Goal: Task Accomplishment & Management: Use online tool/utility

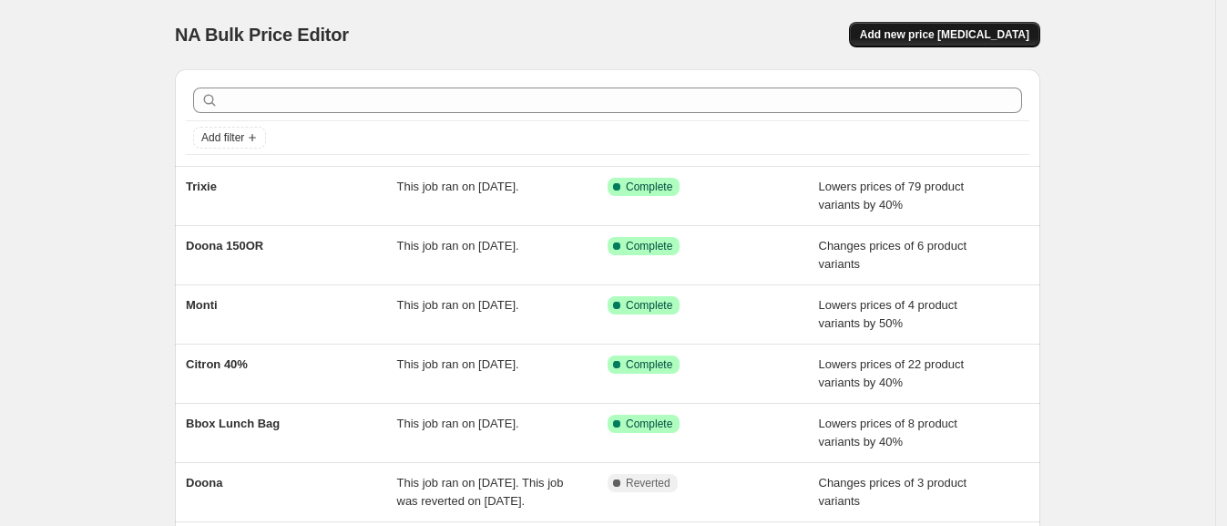
click at [925, 36] on span "Add new price [MEDICAL_DATA]" at bounding box center [944, 34] width 169 height 15
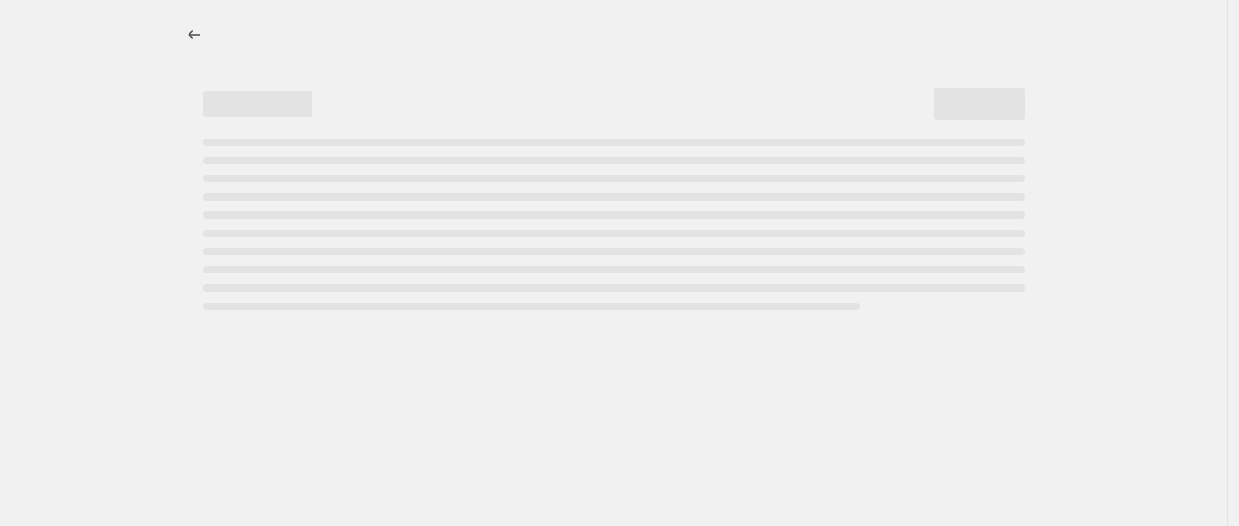
select select "percentage"
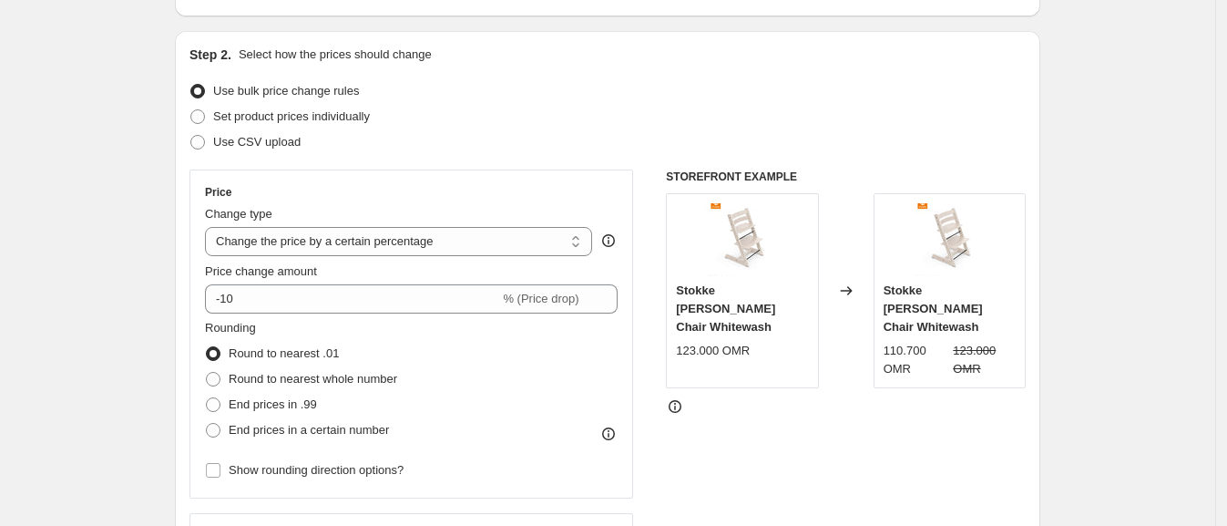
scroll to position [227, 0]
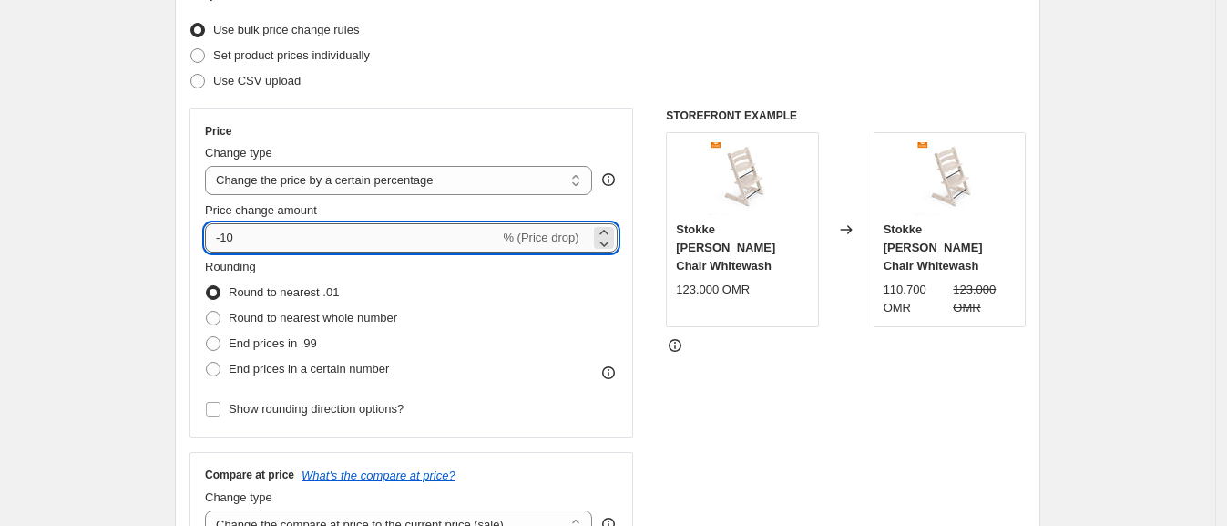
click at [287, 232] on input "-10" at bounding box center [352, 237] width 294 height 29
type input "-1"
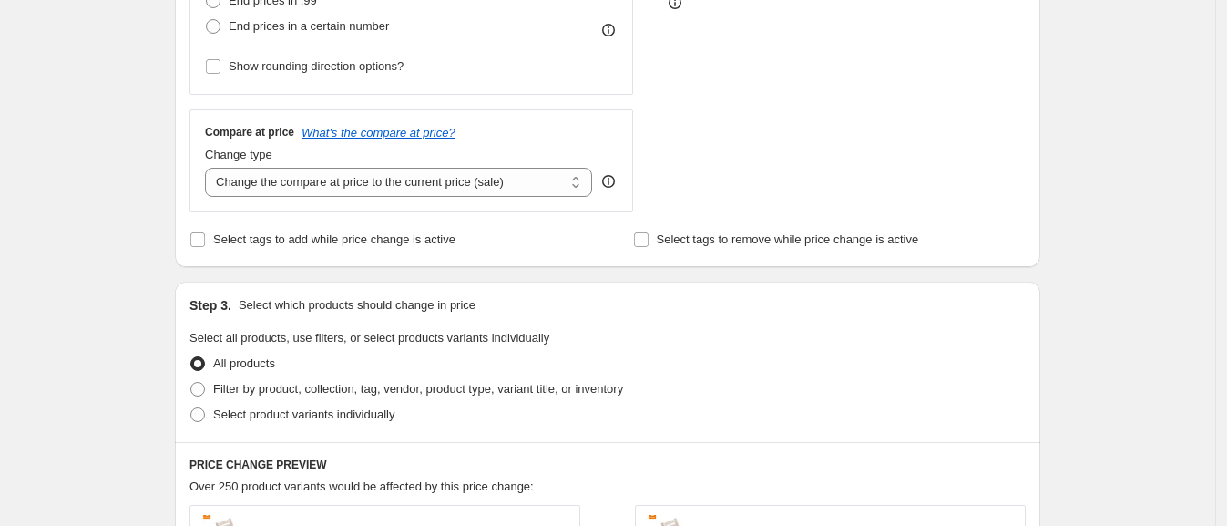
scroll to position [683, 0]
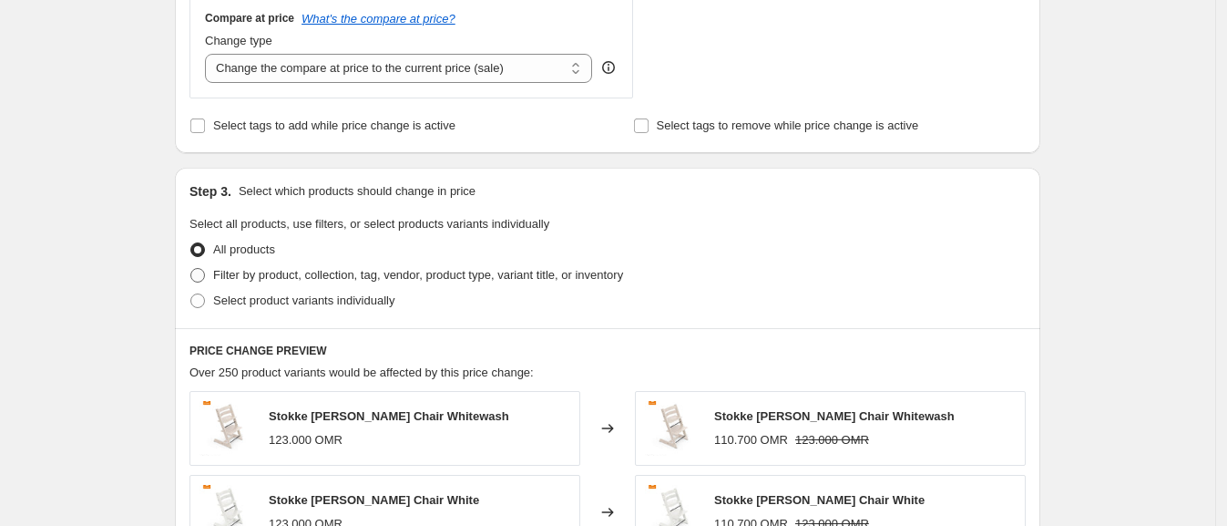
type input "-50"
click at [279, 279] on span "Filter by product, collection, tag, vendor, product type, variant title, or inv…" at bounding box center [418, 275] width 410 height 14
click at [191, 269] on input "Filter by product, collection, tag, vendor, product type, variant title, or inv…" at bounding box center [190, 268] width 1 height 1
radio input "true"
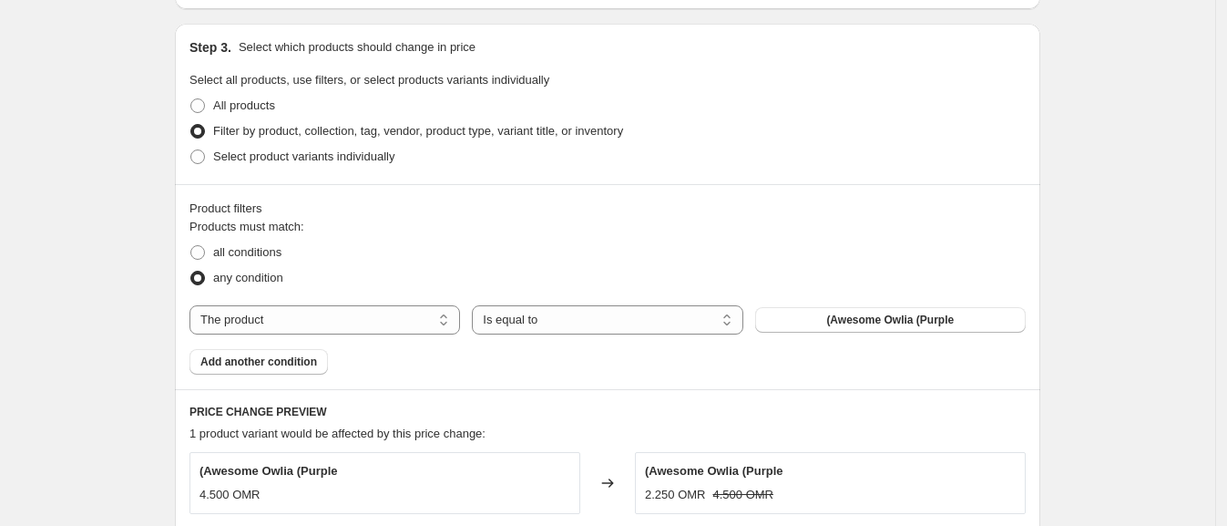
scroll to position [796, 0]
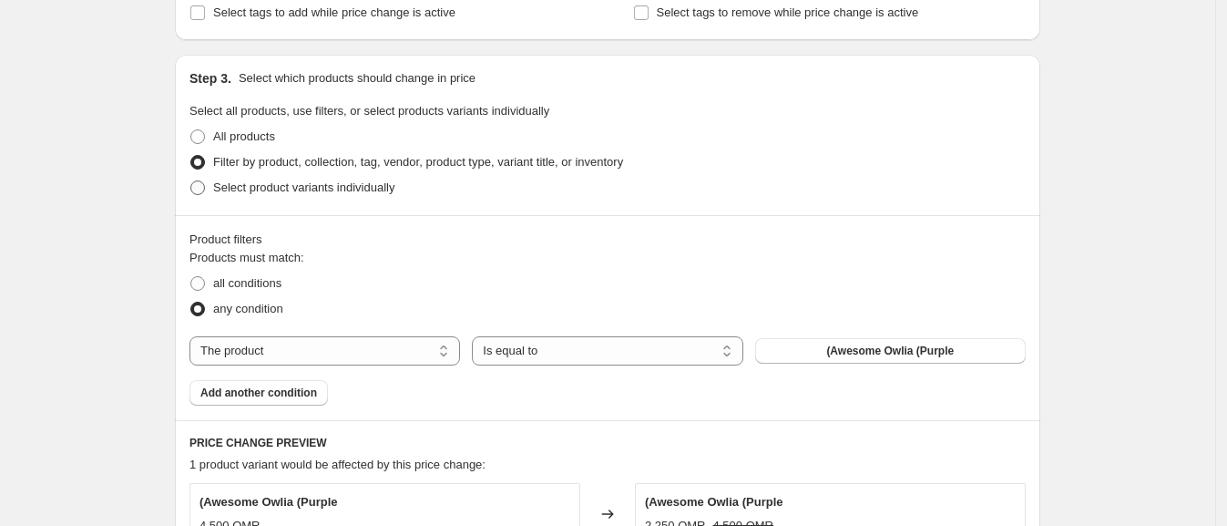
click at [357, 187] on span "Select product variants individually" at bounding box center [303, 187] width 181 height 14
click at [191, 181] on input "Select product variants individually" at bounding box center [190, 180] width 1 height 1
radio input "true"
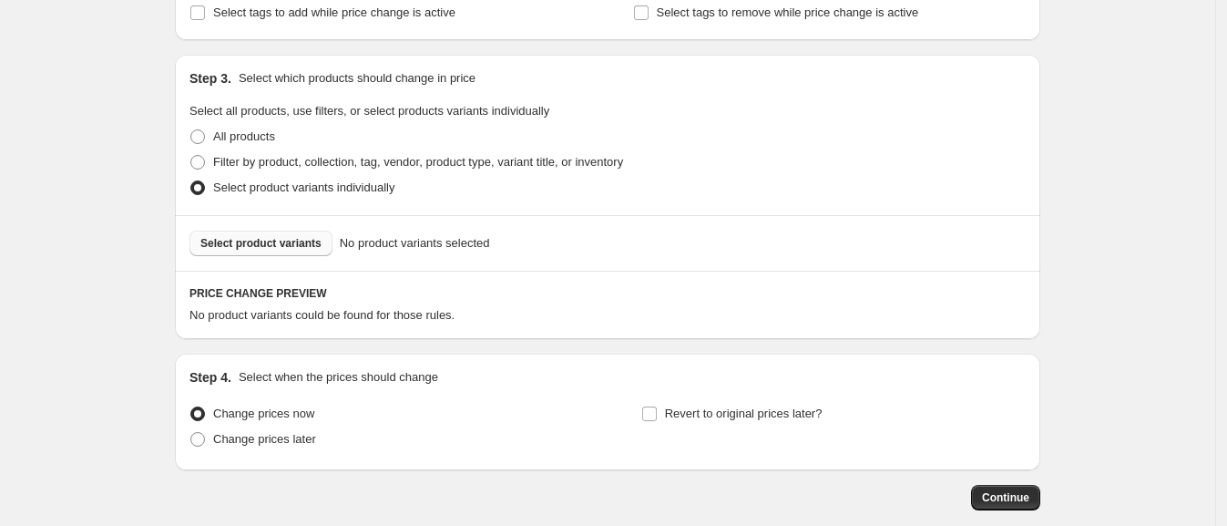
click at [279, 232] on button "Select product variants" at bounding box center [260, 243] width 143 height 26
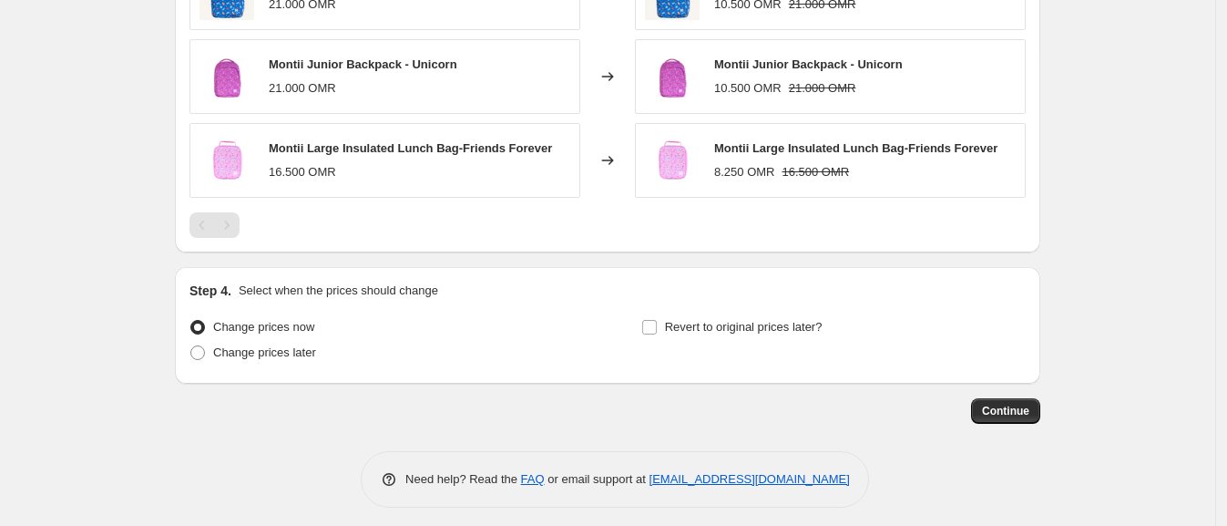
scroll to position [1264, 0]
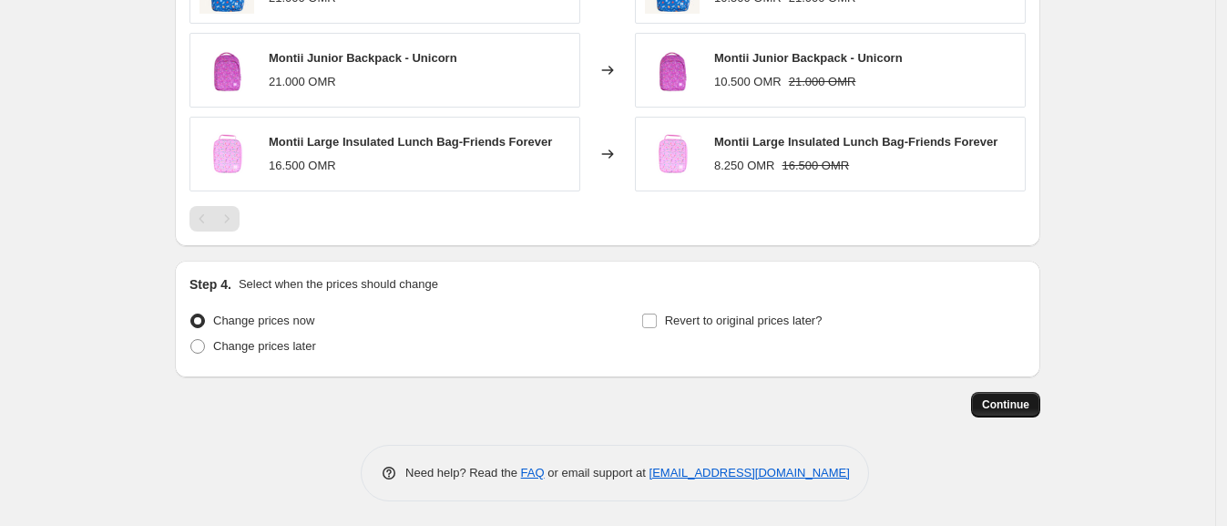
click at [1040, 405] on button "Continue" at bounding box center [1005, 405] width 69 height 26
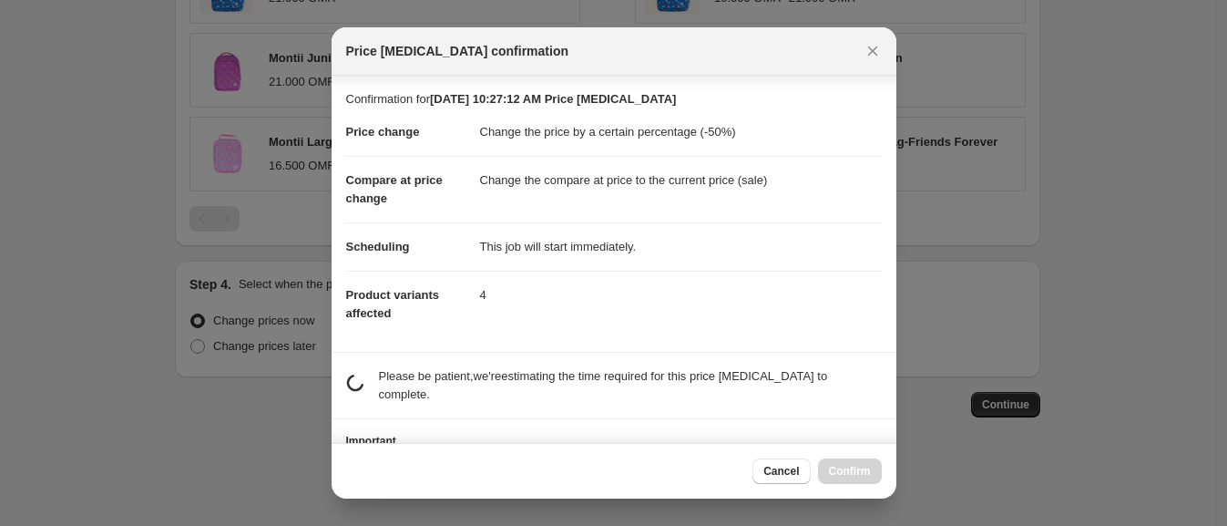
scroll to position [72, 0]
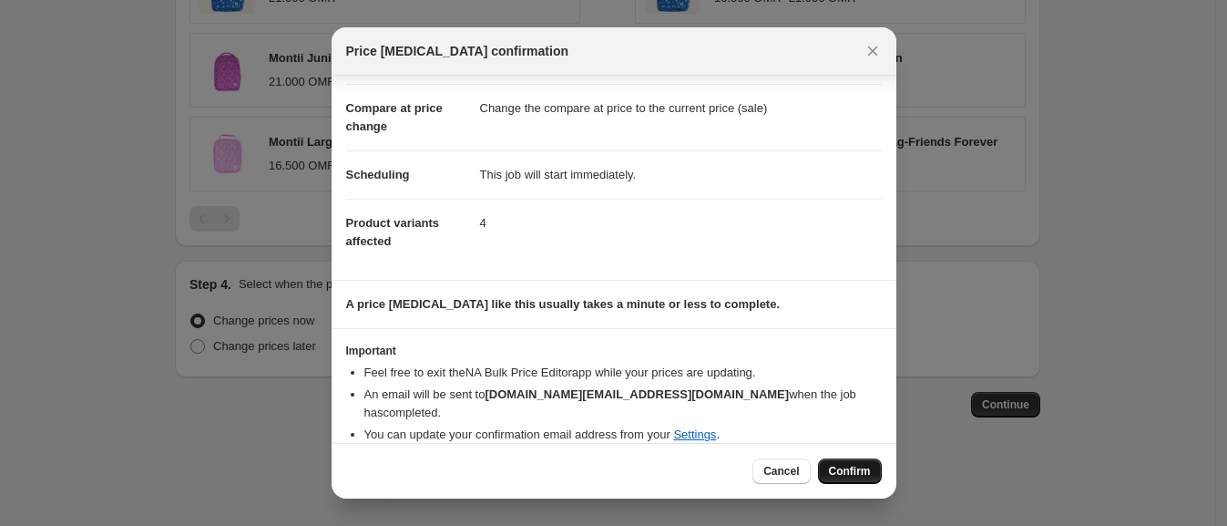
click at [869, 467] on span "Confirm" at bounding box center [850, 471] width 42 height 15
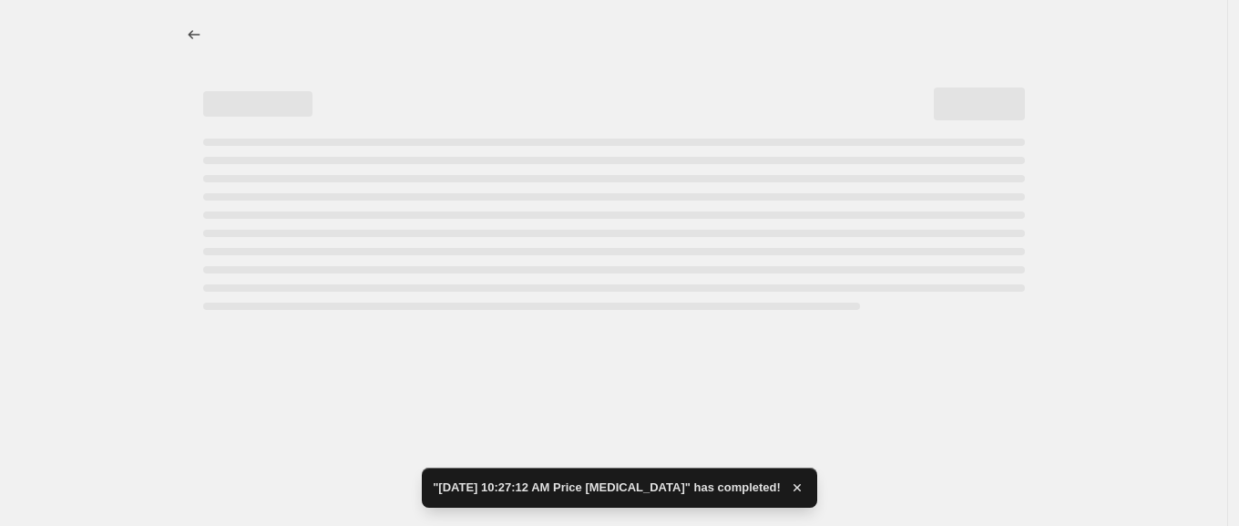
select select "percentage"
